Goal: Information Seeking & Learning: Find specific fact

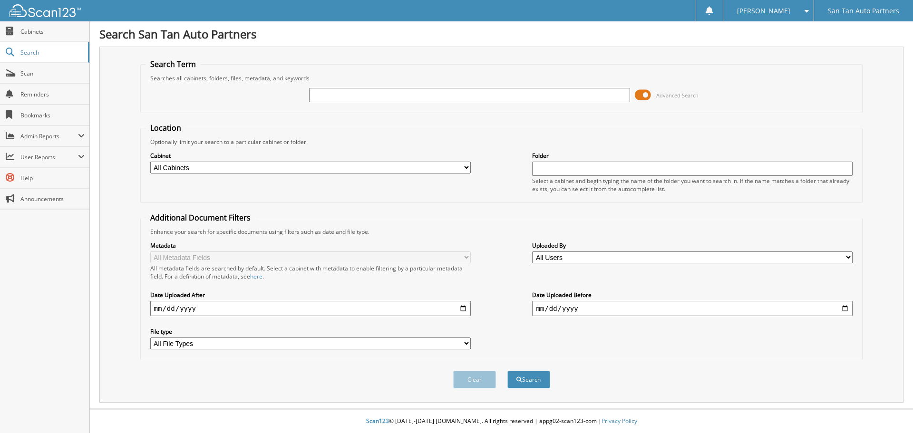
type input "b"
type input "BLAKELY, DELORIS W"
click at [507, 371] on button "Search" at bounding box center [528, 380] width 43 height 18
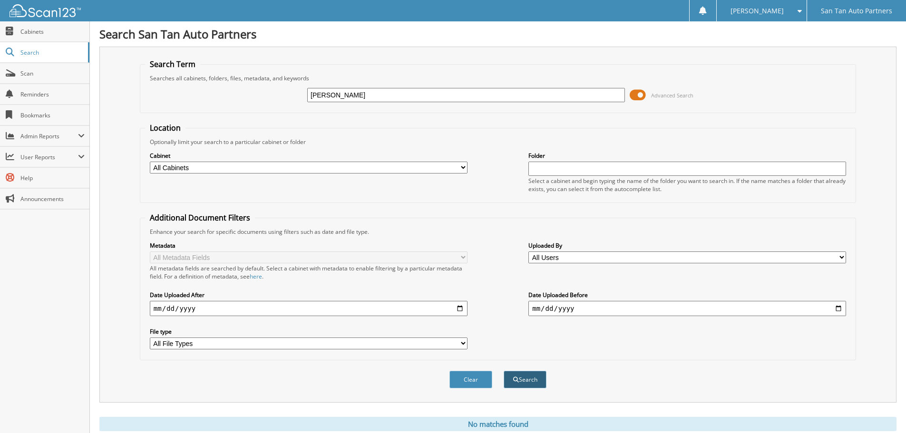
click at [528, 381] on button "Search" at bounding box center [525, 380] width 43 height 18
drag, startPoint x: 399, startPoint y: 97, endPoint x: 0, endPoint y: 90, distance: 398.6
click at [0, 148] on body "Bill K. Settings Logout San Tan Auto Partners Close Cabinets Search SSP" at bounding box center [453, 232] width 906 height 465
type input "A856651"
click at [504, 371] on button "Search" at bounding box center [525, 380] width 43 height 18
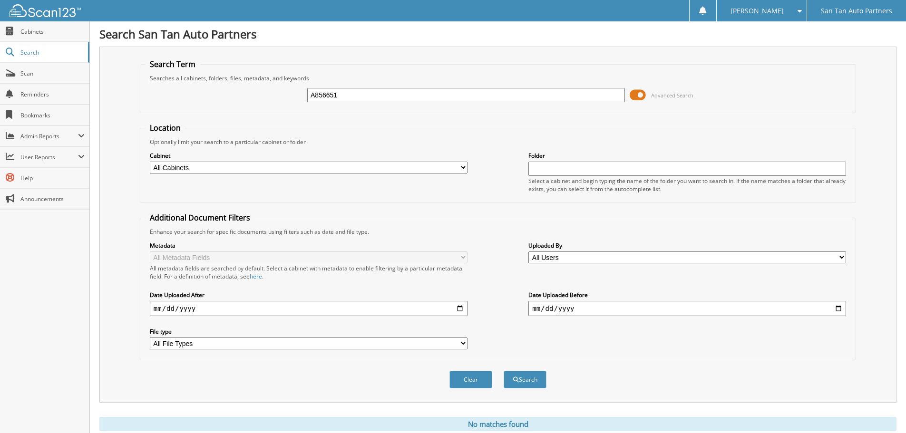
drag, startPoint x: 354, startPoint y: 94, endPoint x: 162, endPoint y: 103, distance: 192.3
click at [162, 103] on div "A856651 Advanced Search" at bounding box center [498, 95] width 706 height 26
type input "A85651"
click at [504, 371] on button "Search" at bounding box center [525, 380] width 43 height 18
drag, startPoint x: 339, startPoint y: 88, endPoint x: 156, endPoint y: 120, distance: 185.0
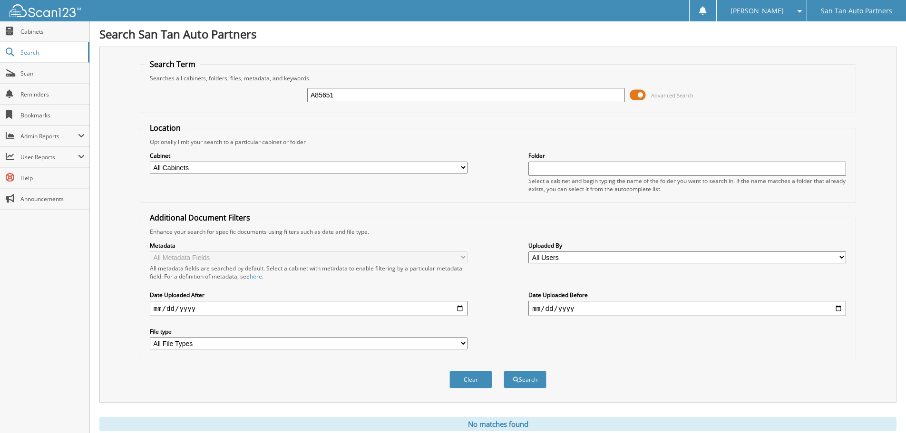
click at [317, 95] on div "A85651" at bounding box center [466, 95] width 318 height 16
drag, startPoint x: 349, startPoint y: 94, endPoint x: 271, endPoint y: 111, distance: 79.8
click at [299, 108] on fieldset "Search Term Searches all cabinets, folders, files, metadata, and keywords A8565…" at bounding box center [498, 86] width 716 height 54
type input "252044"
click at [504, 371] on button "Search" at bounding box center [525, 380] width 43 height 18
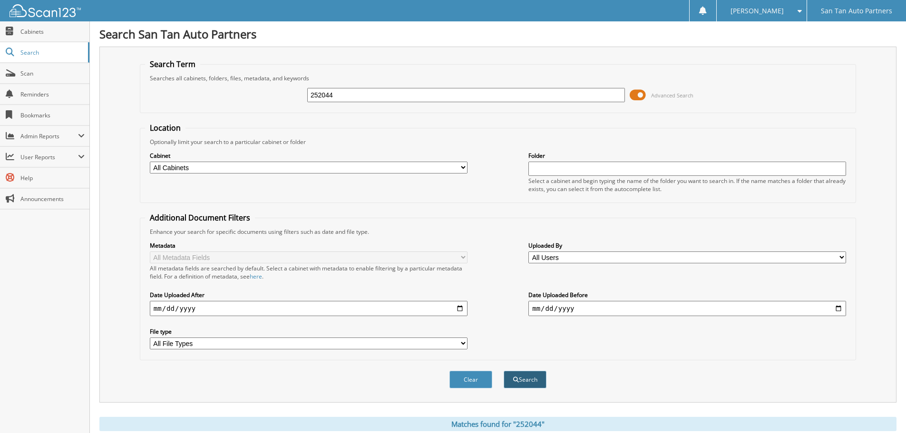
click at [536, 383] on button "Search" at bounding box center [525, 380] width 43 height 18
click at [530, 379] on button "Search" at bounding box center [525, 380] width 43 height 18
drag, startPoint x: 342, startPoint y: 99, endPoint x: 146, endPoint y: 109, distance: 196.2
click at [229, 106] on div "252044 Advanced Search" at bounding box center [498, 95] width 706 height 26
type input "BLAKELY, DELORIS W"
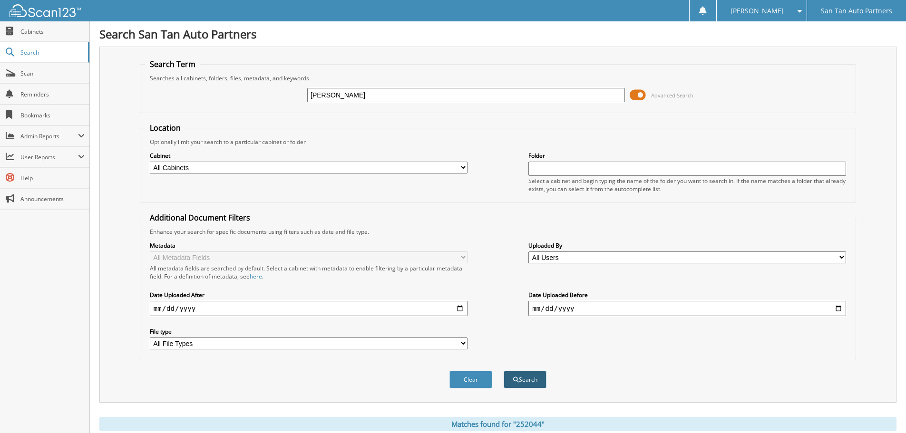
click at [538, 379] on button "Search" at bounding box center [525, 380] width 43 height 18
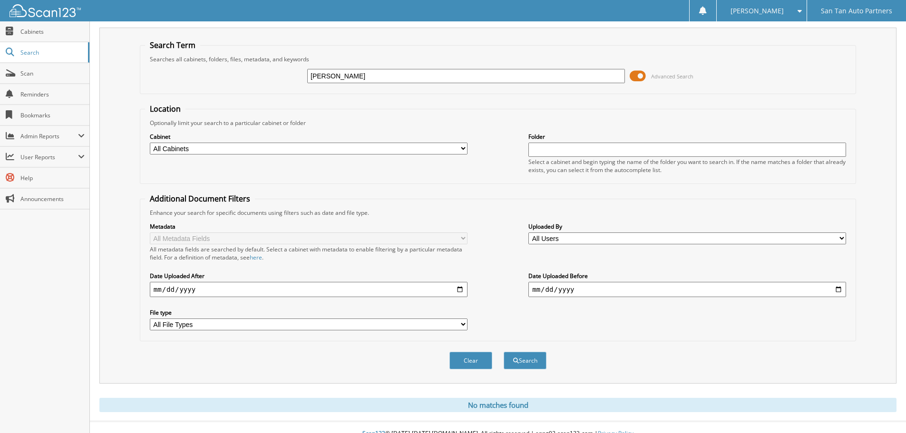
scroll to position [32, 0]
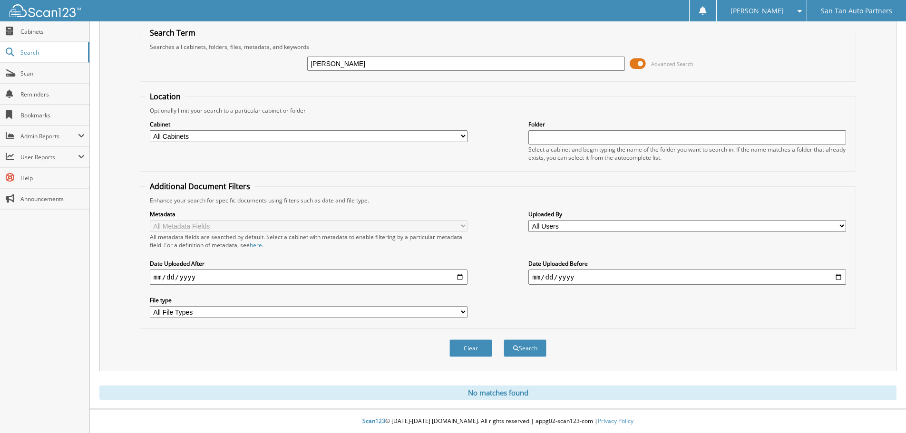
drag, startPoint x: 392, startPoint y: 63, endPoint x: 97, endPoint y: 65, distance: 294.8
click at [108, 64] on div "Search Term Searches all cabinets, folders, files, metadata, and keywords BLAKE…" at bounding box center [497, 193] width 797 height 356
click at [389, 66] on input "[PERSON_NAME]" at bounding box center [466, 64] width 318 height 14
drag, startPoint x: 384, startPoint y: 62, endPoint x: 0, endPoint y: 107, distance: 386.4
click at [0, 93] on body "Bill K. Settings Logout San Tan Auto Partners Close Cabinets Search SSP" at bounding box center [453, 201] width 906 height 465
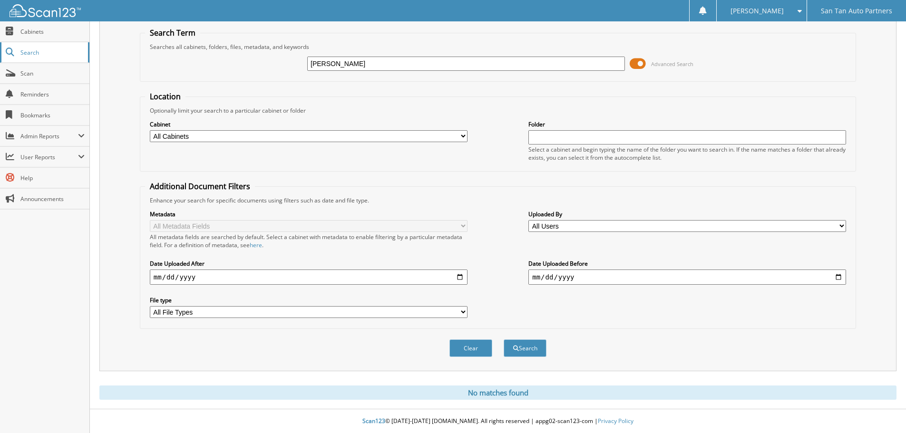
click at [28, 51] on span "Search" at bounding box center [51, 53] width 63 height 8
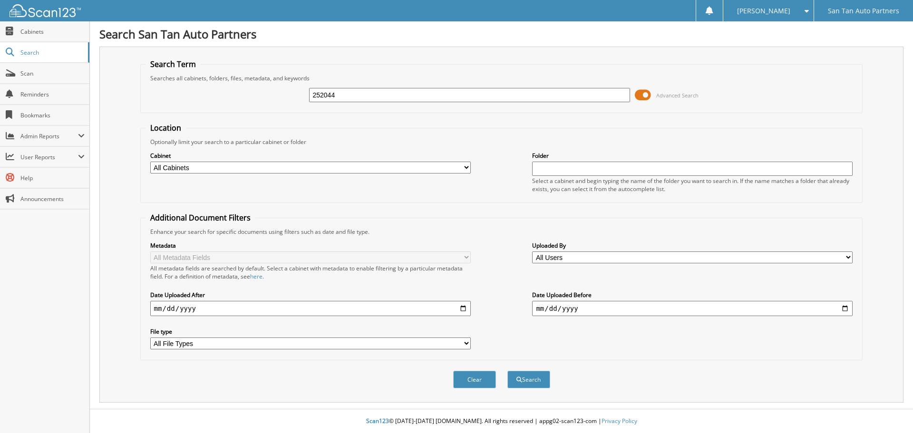
type input "252044"
click at [507, 371] on button "Search" at bounding box center [528, 380] width 43 height 18
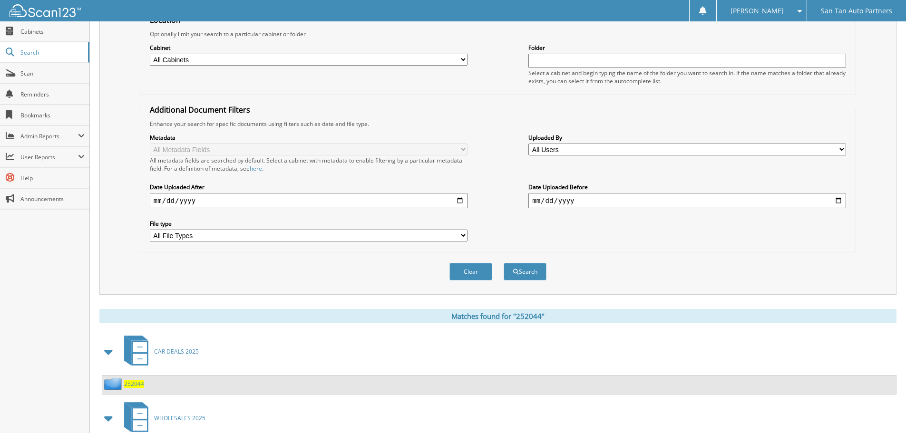
scroll to position [165, 0]
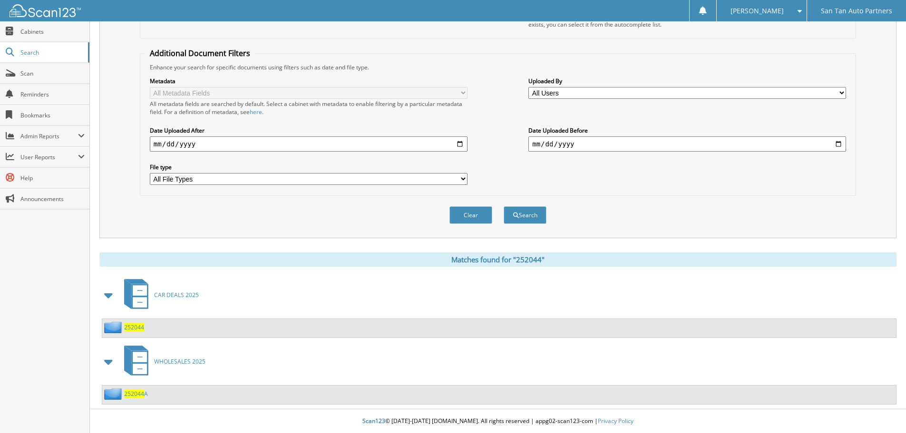
click at [162, 296] on span "CAR DEALS 2025" at bounding box center [176, 295] width 45 height 8
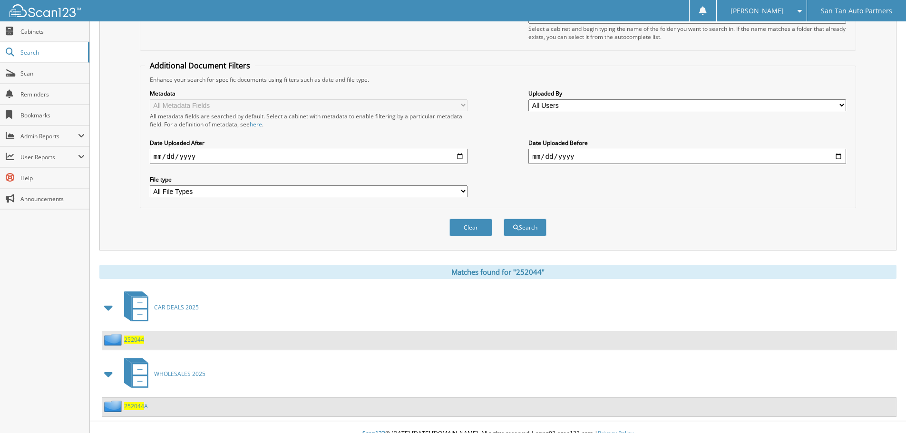
scroll to position [165, 0]
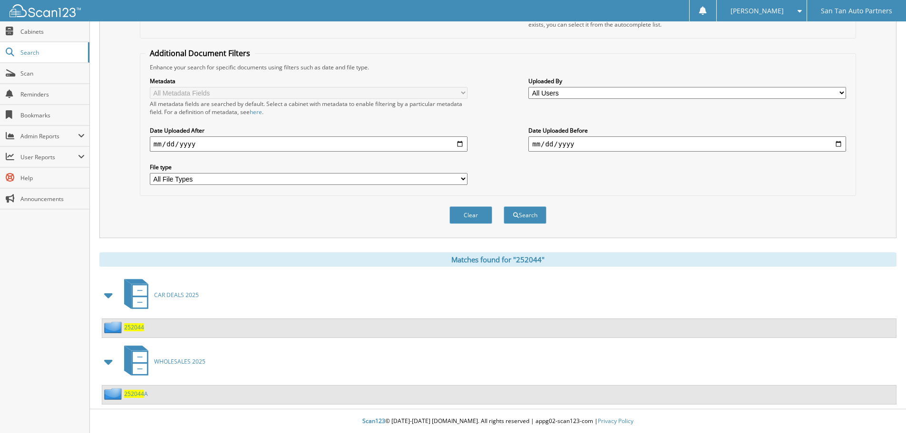
click at [132, 328] on span "252044" at bounding box center [134, 327] width 20 height 8
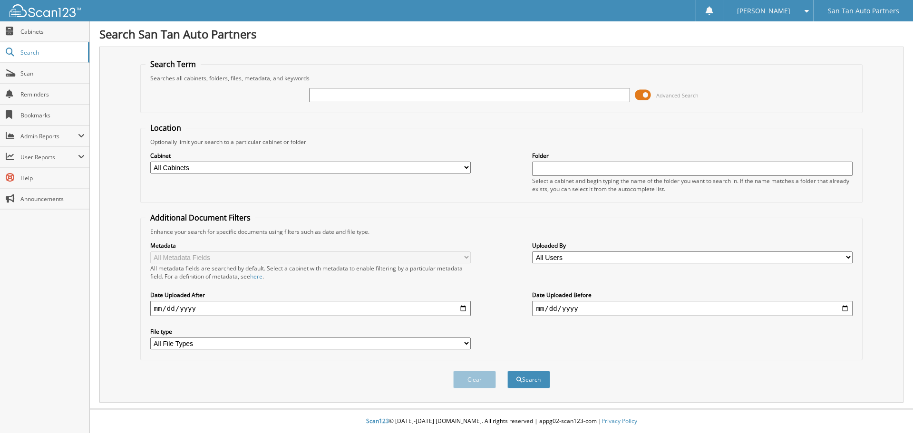
click at [391, 101] on input "text" at bounding box center [469, 95] width 321 height 14
type input "252044"
click at [526, 384] on button "Search" at bounding box center [528, 380] width 43 height 18
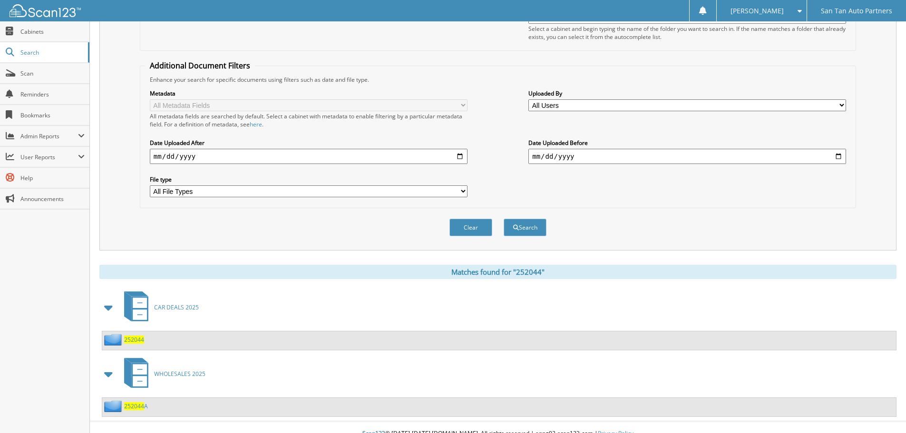
scroll to position [165, 0]
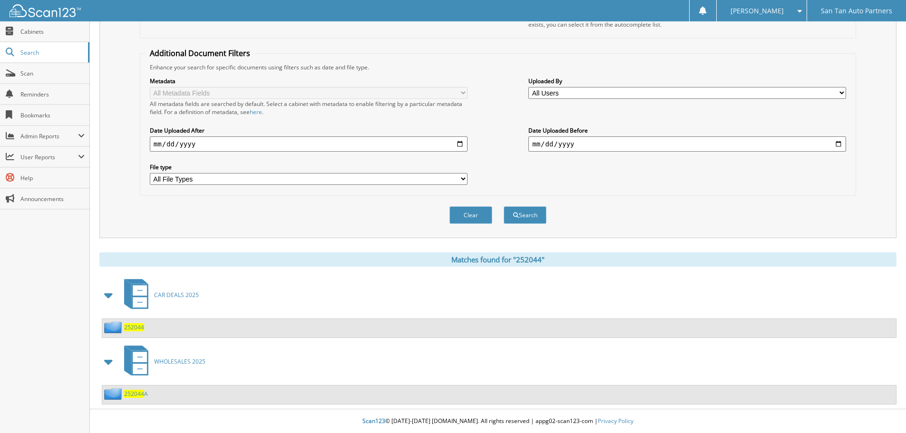
click at [135, 328] on span "252044" at bounding box center [134, 327] width 20 height 8
